Goal: Check status: Check status

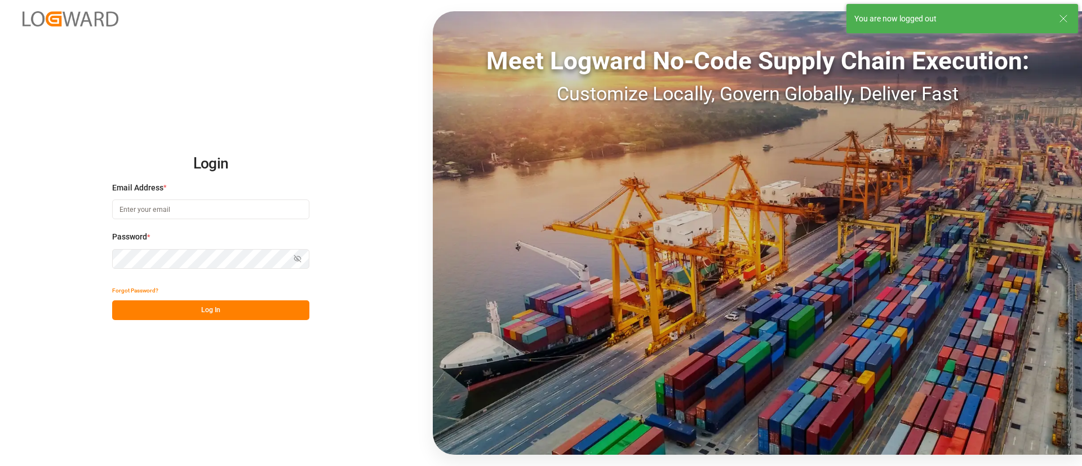
click at [723, 206] on div "Meet Logward No-Code Supply Chain Execution: Customize Locally, Govern Globally…" at bounding box center [757, 233] width 649 height 444
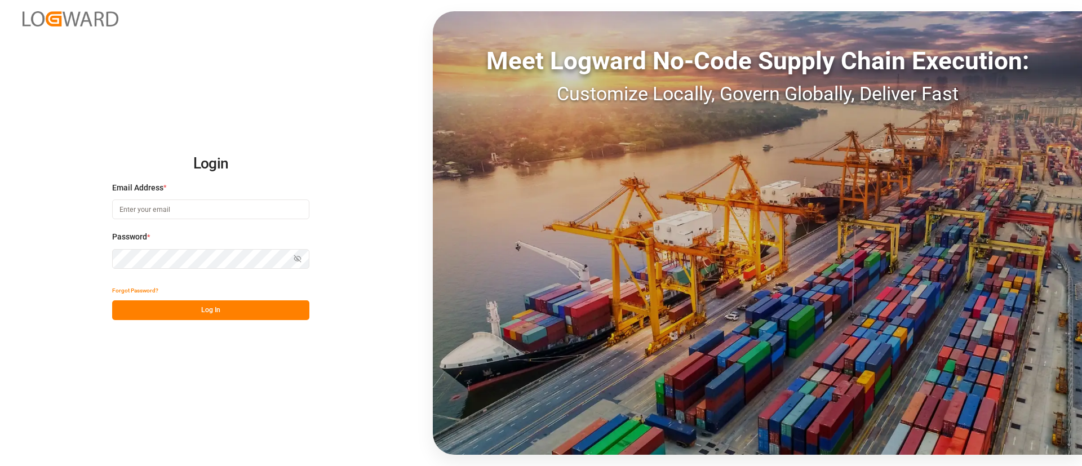
click at [225, 210] on input at bounding box center [210, 210] width 197 height 20
click at [304, 208] on input at bounding box center [210, 210] width 197 height 20
click at [0, 466] on com-1password-button at bounding box center [0, 466] width 0 height 0
type input "keerthan.ge@logward.com"
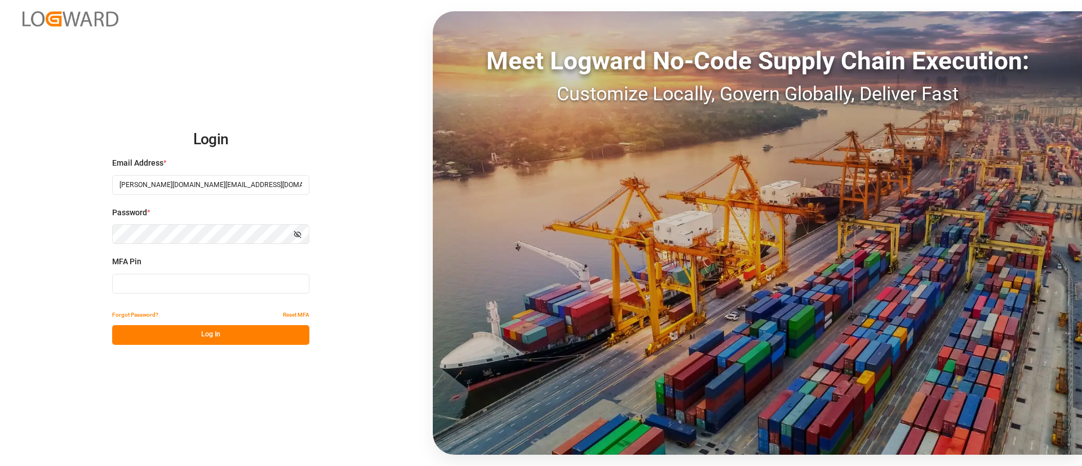
type input "645498"
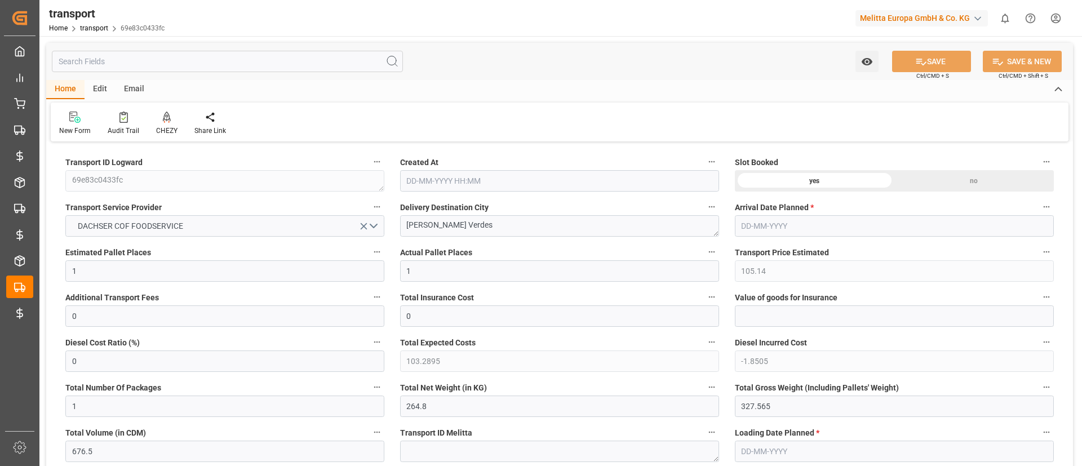
type input "22-05-2025 11:25"
type input "28-05-2025"
type input "19-05-2025"
type input "23-05-2025"
type input "28-05-2025"
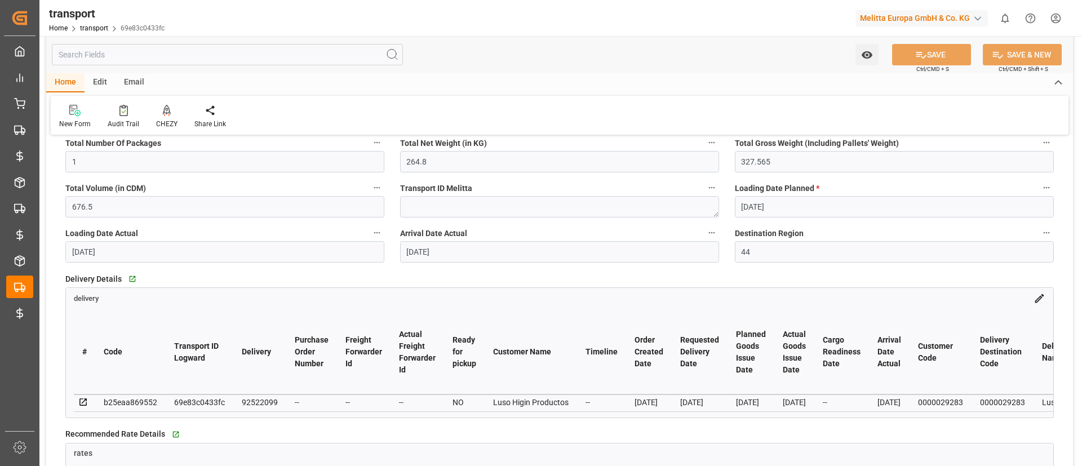
scroll to position [245, 0]
click at [1043, 301] on icon at bounding box center [1040, 298] width 12 height 12
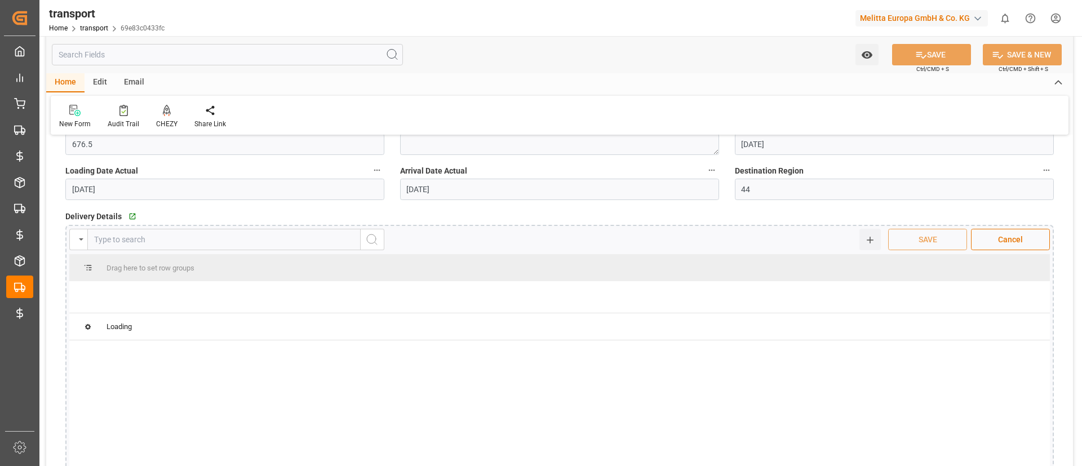
scroll to position [282, 0]
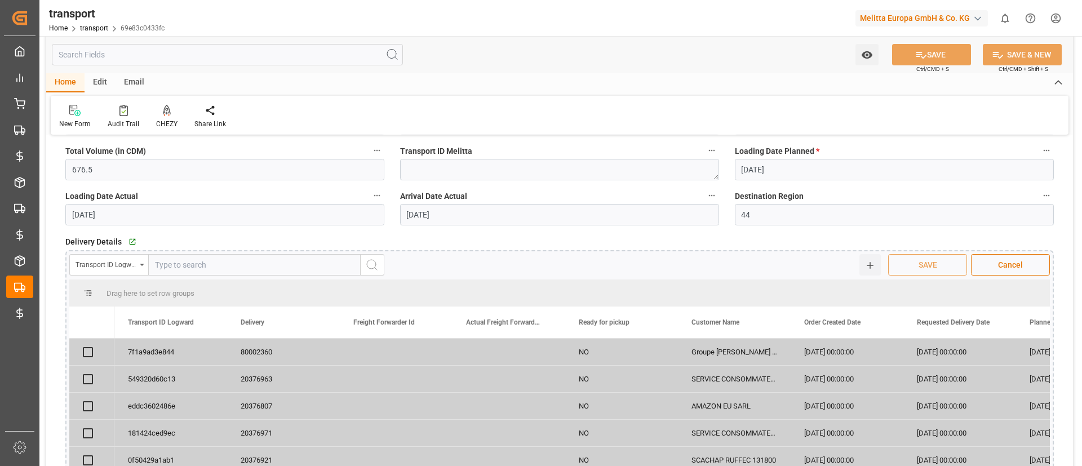
click at [1010, 266] on span "Cancel" at bounding box center [1010, 265] width 36 height 12
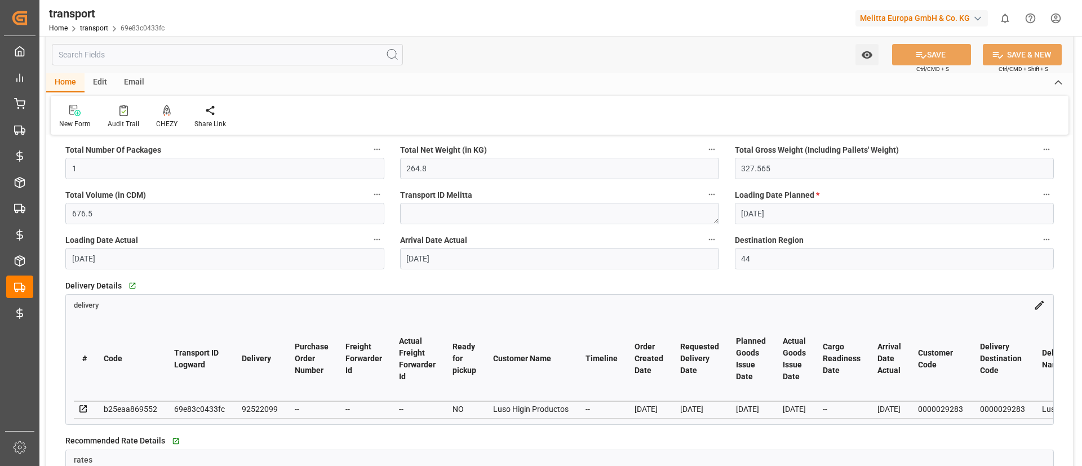
scroll to position [248, 0]
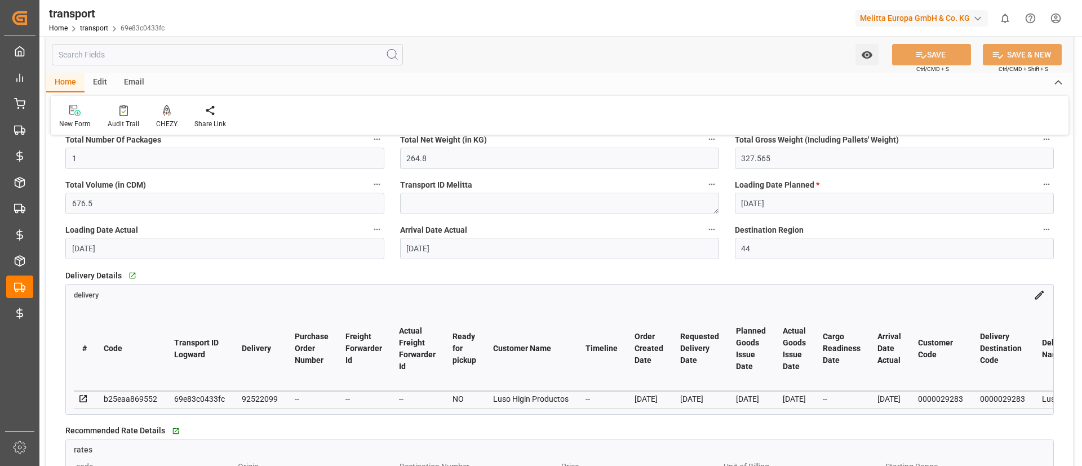
click at [1042, 298] on icon at bounding box center [1040, 295] width 12 height 12
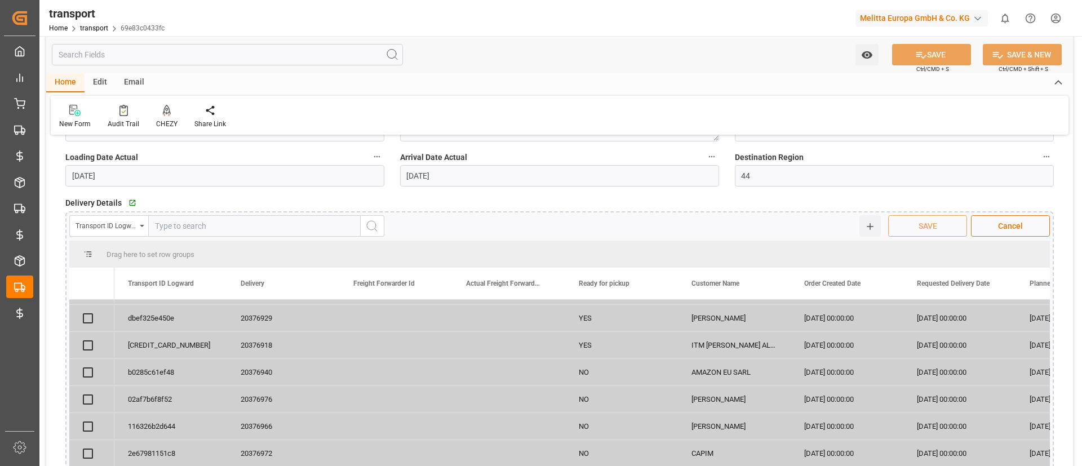
scroll to position [558, 0]
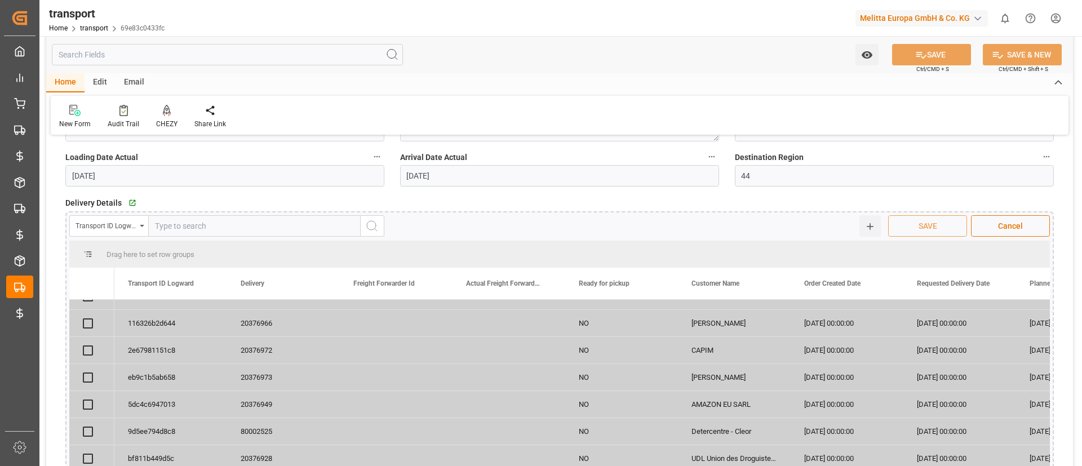
click at [265, 375] on div "20376973" at bounding box center [283, 377] width 113 height 26
click at [113, 224] on div "Transport ID Logward" at bounding box center [106, 224] width 61 height 13
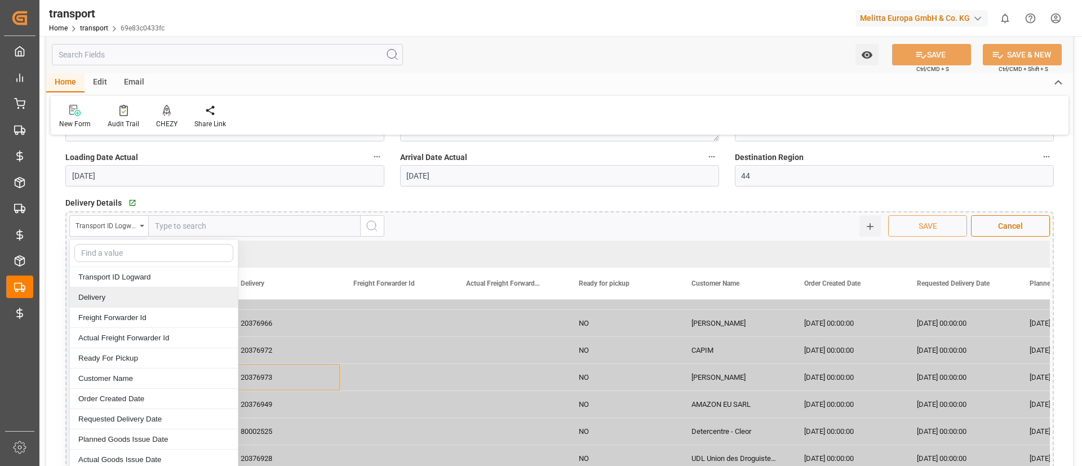
click at [130, 295] on div "Delivery" at bounding box center [154, 297] width 168 height 20
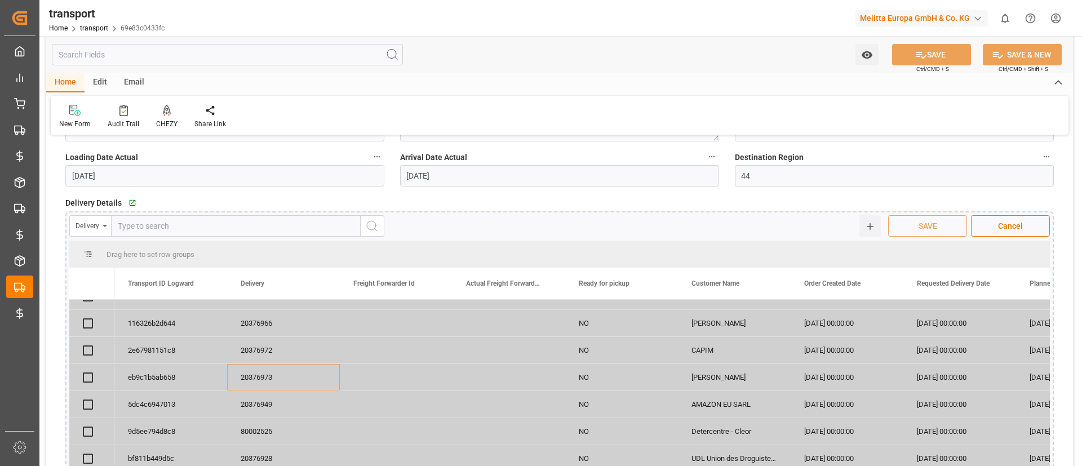
click at [176, 221] on input "text" at bounding box center [236, 225] width 250 height 21
paste input "20376973"
type input "20376973"
click at [369, 234] on button "search button" at bounding box center [373, 225] width 24 height 21
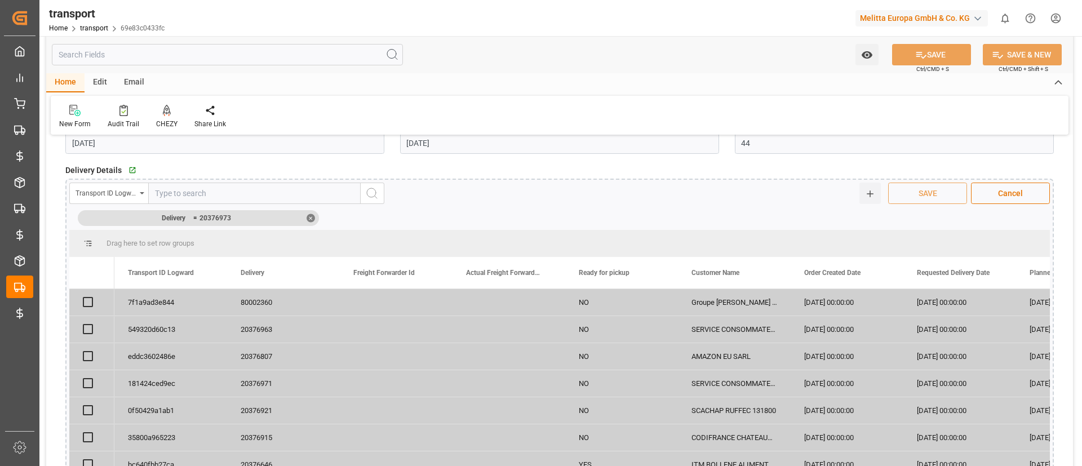
scroll to position [353, 0]
click at [133, 192] on div "Transport ID Logward" at bounding box center [106, 192] width 61 height 13
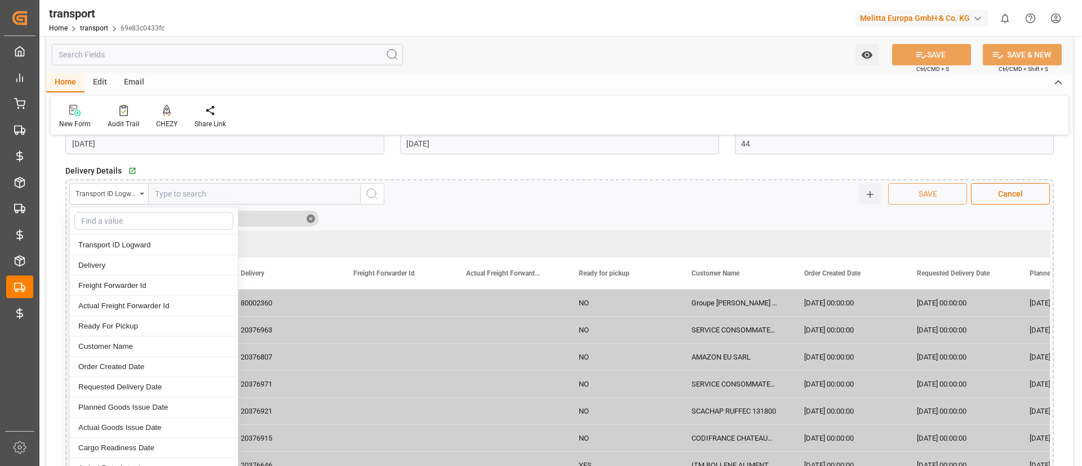
click at [336, 162] on div "Go to delivery Grid" at bounding box center [248, 170] width 245 height 17
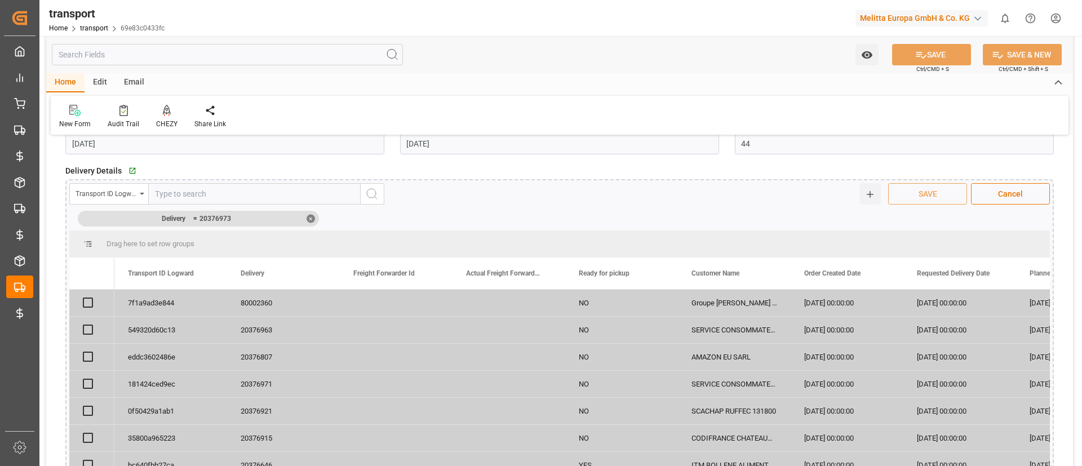
click at [131, 193] on div "Transport ID Logward" at bounding box center [106, 192] width 61 height 13
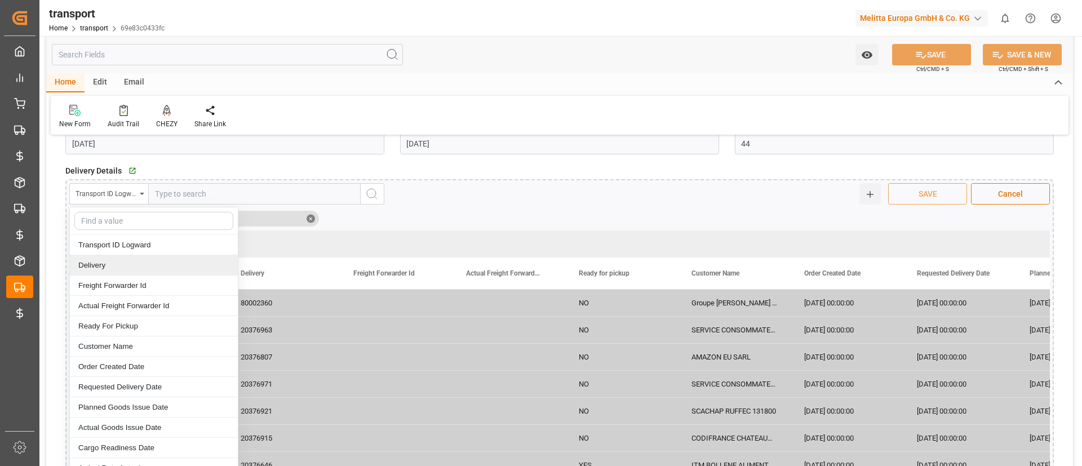
click at [143, 262] on div "Delivery" at bounding box center [154, 265] width 168 height 20
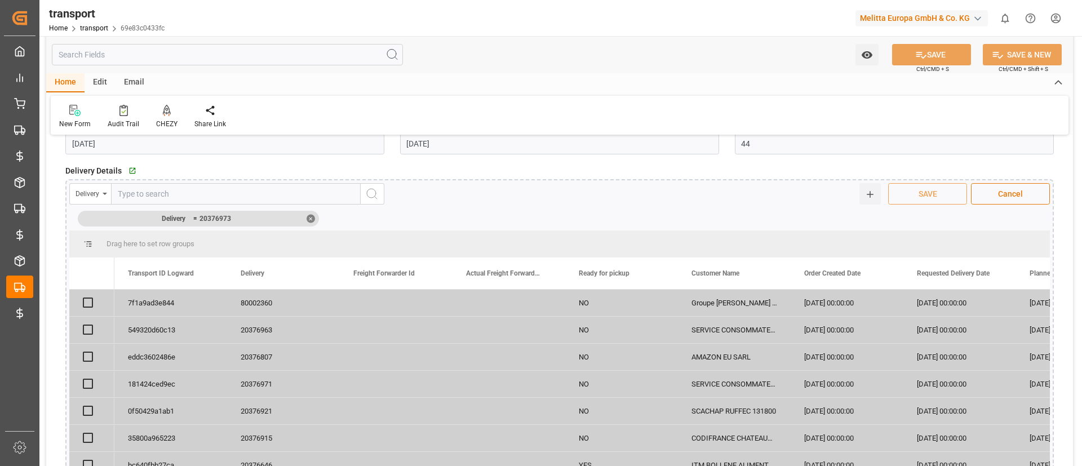
click at [1004, 193] on span "Cancel" at bounding box center [1010, 194] width 36 height 12
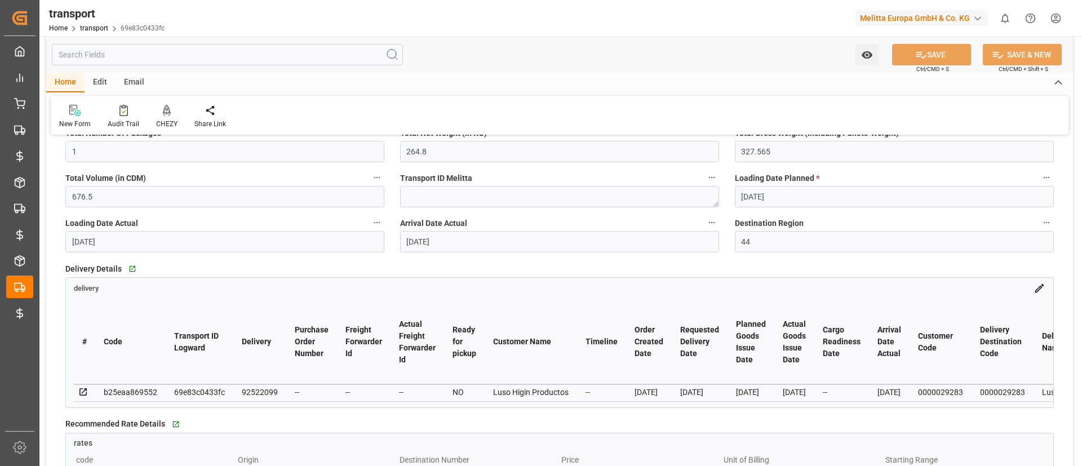
scroll to position [0, 0]
